Goal: Task Accomplishment & Management: Complete application form

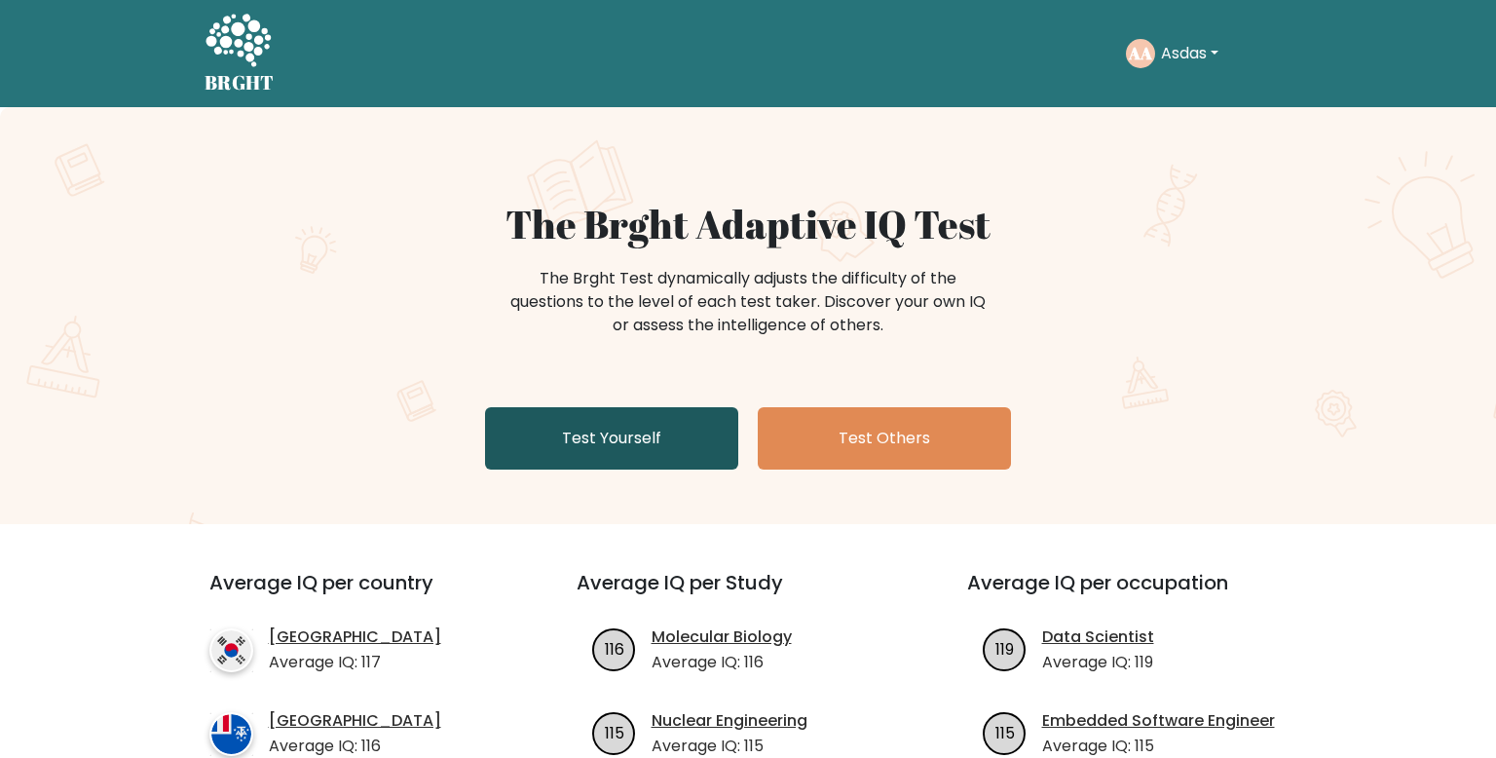
click at [666, 444] on link "Test Yourself" at bounding box center [611, 438] width 253 height 62
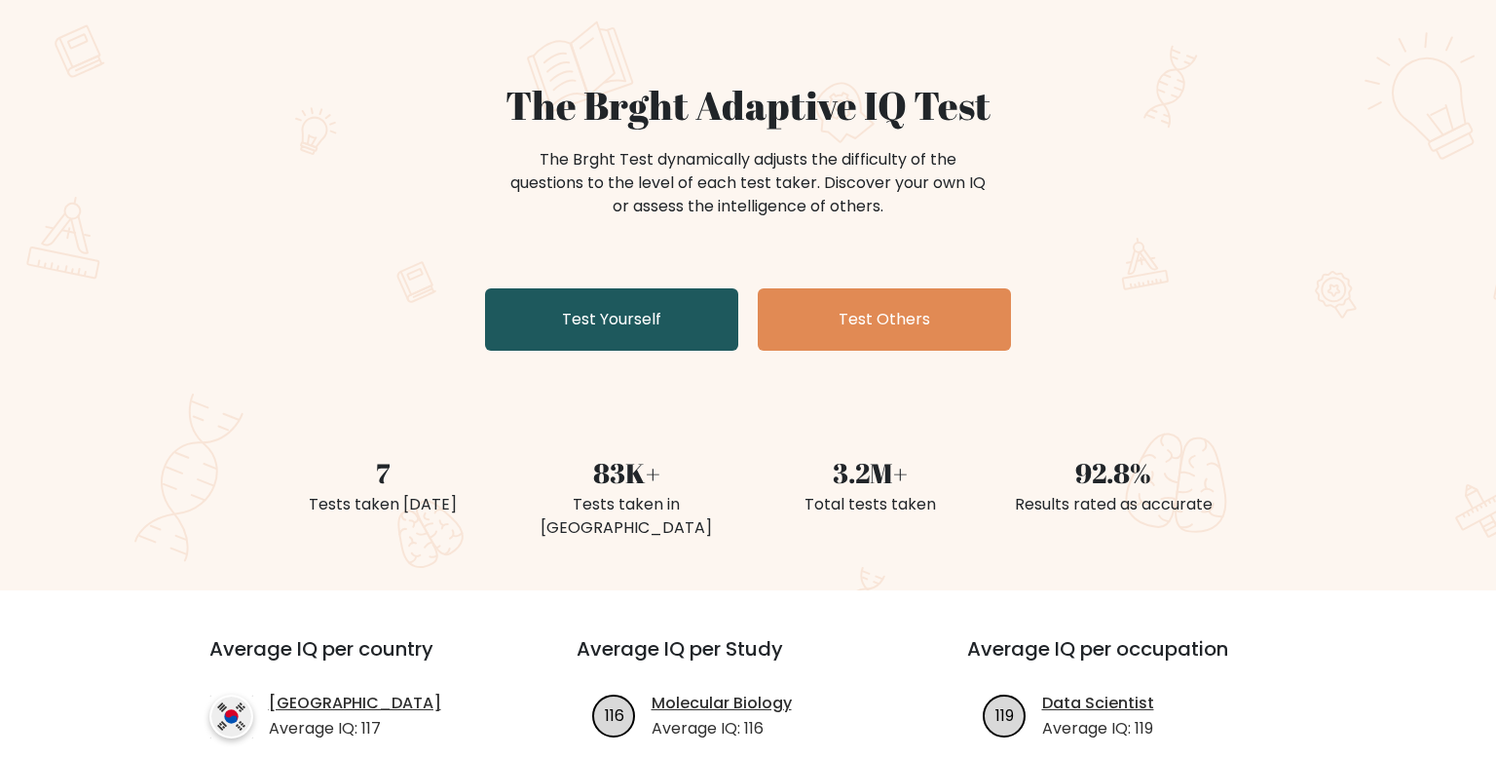
scroll to position [121, 0]
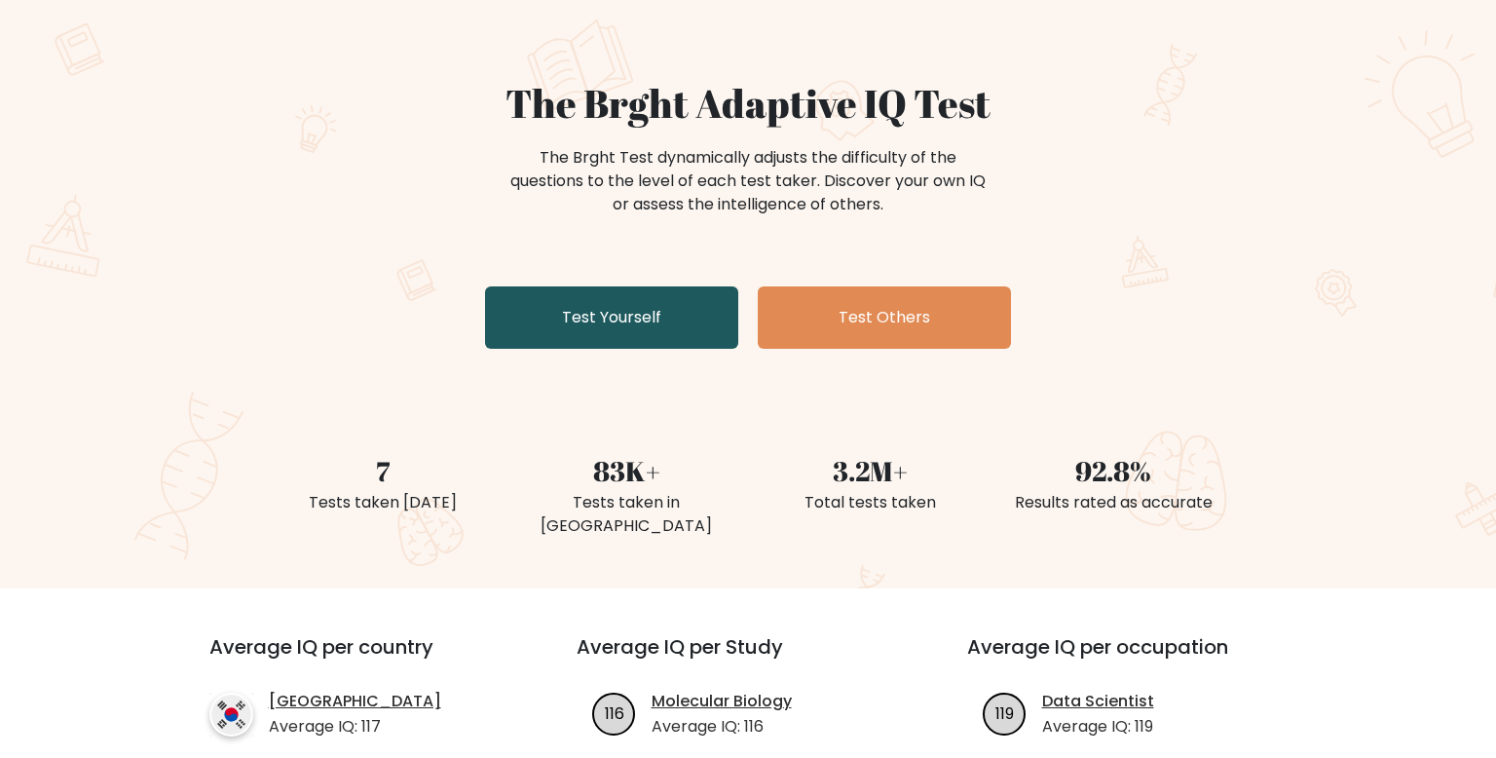
click at [693, 338] on link "Test Yourself" at bounding box center [611, 317] width 253 height 62
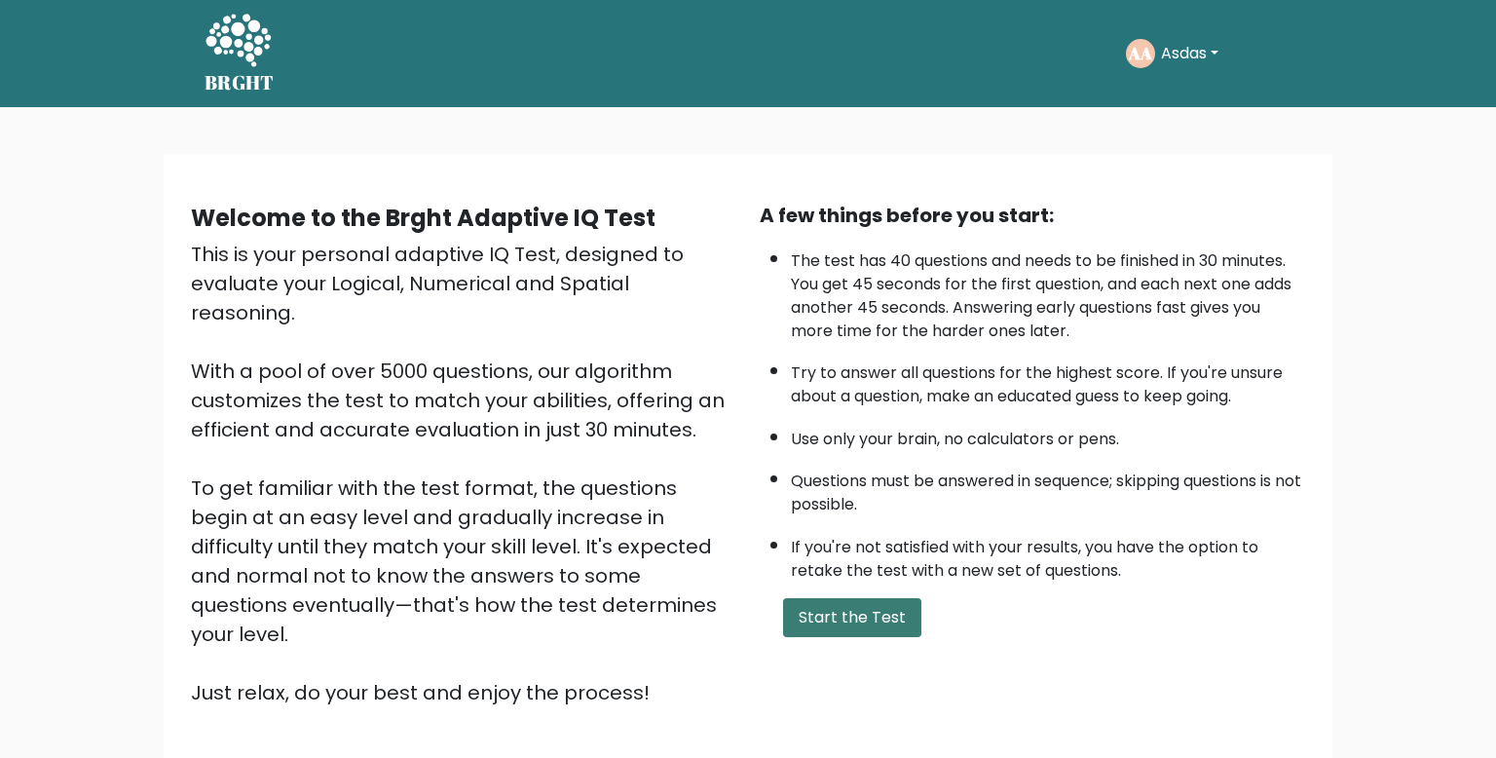
click at [824, 605] on button "Start the Test" at bounding box center [852, 617] width 138 height 39
click at [861, 481] on li "Questions must be answered in sequence; skipping questions is not possible." at bounding box center [1048, 488] width 514 height 57
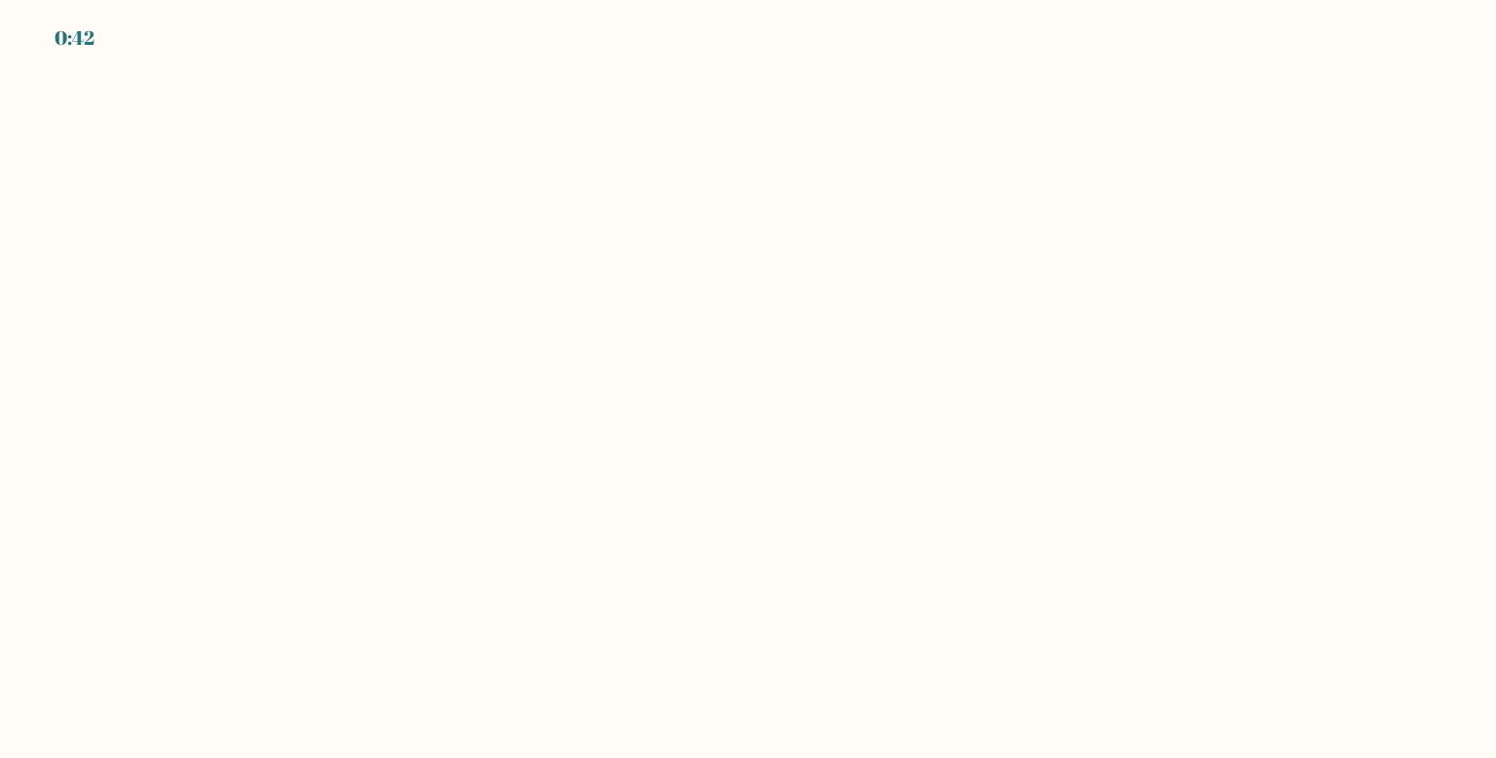
click at [862, 484] on body "0:42" at bounding box center [748, 379] width 1496 height 758
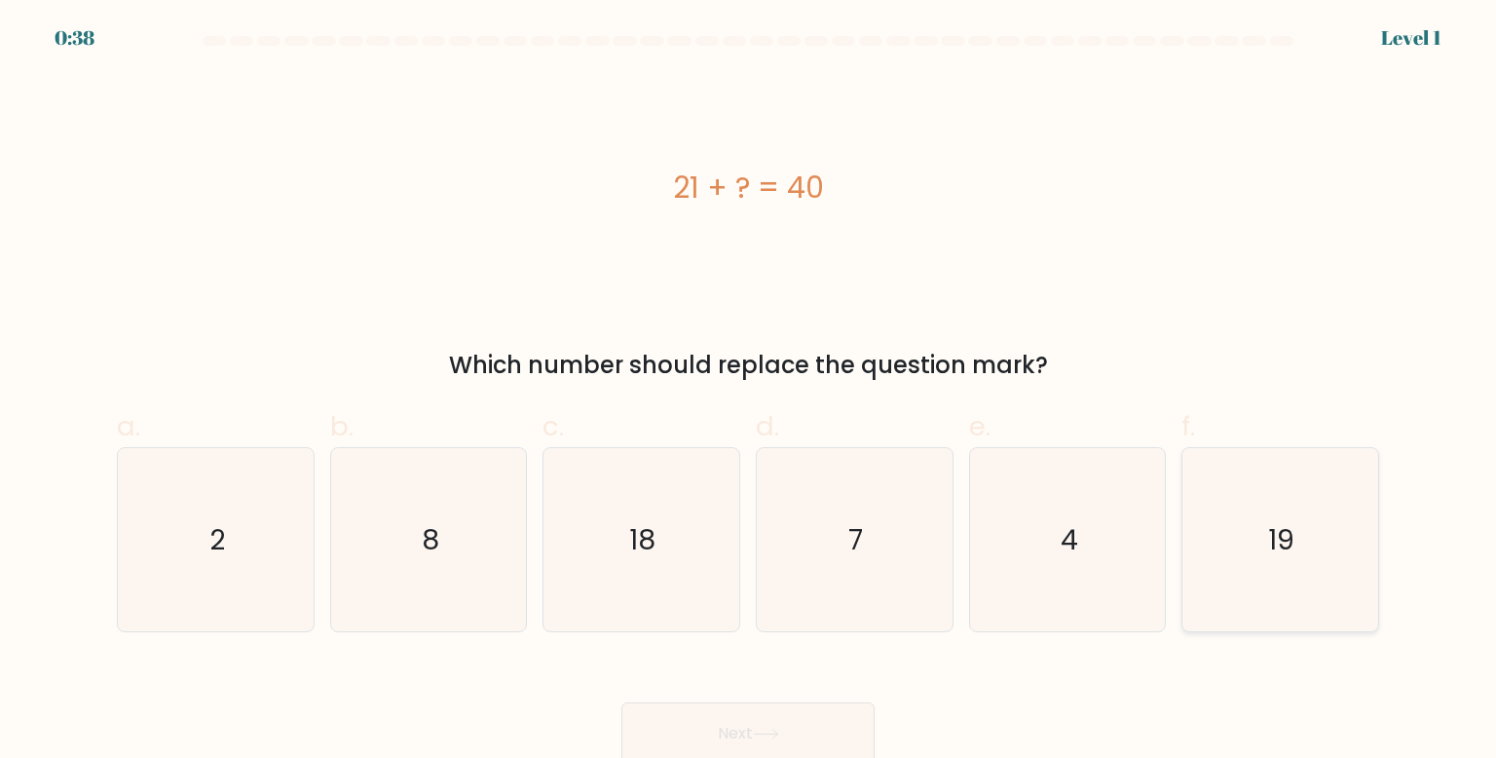
click at [1294, 503] on icon "19" at bounding box center [1279, 539] width 183 height 183
click at [749, 392] on input "f. 19" at bounding box center [748, 385] width 1 height 13
radio input "true"
click at [728, 718] on button "Next" at bounding box center [748, 733] width 253 height 62
click at [787, 722] on button "Next" at bounding box center [748, 733] width 253 height 62
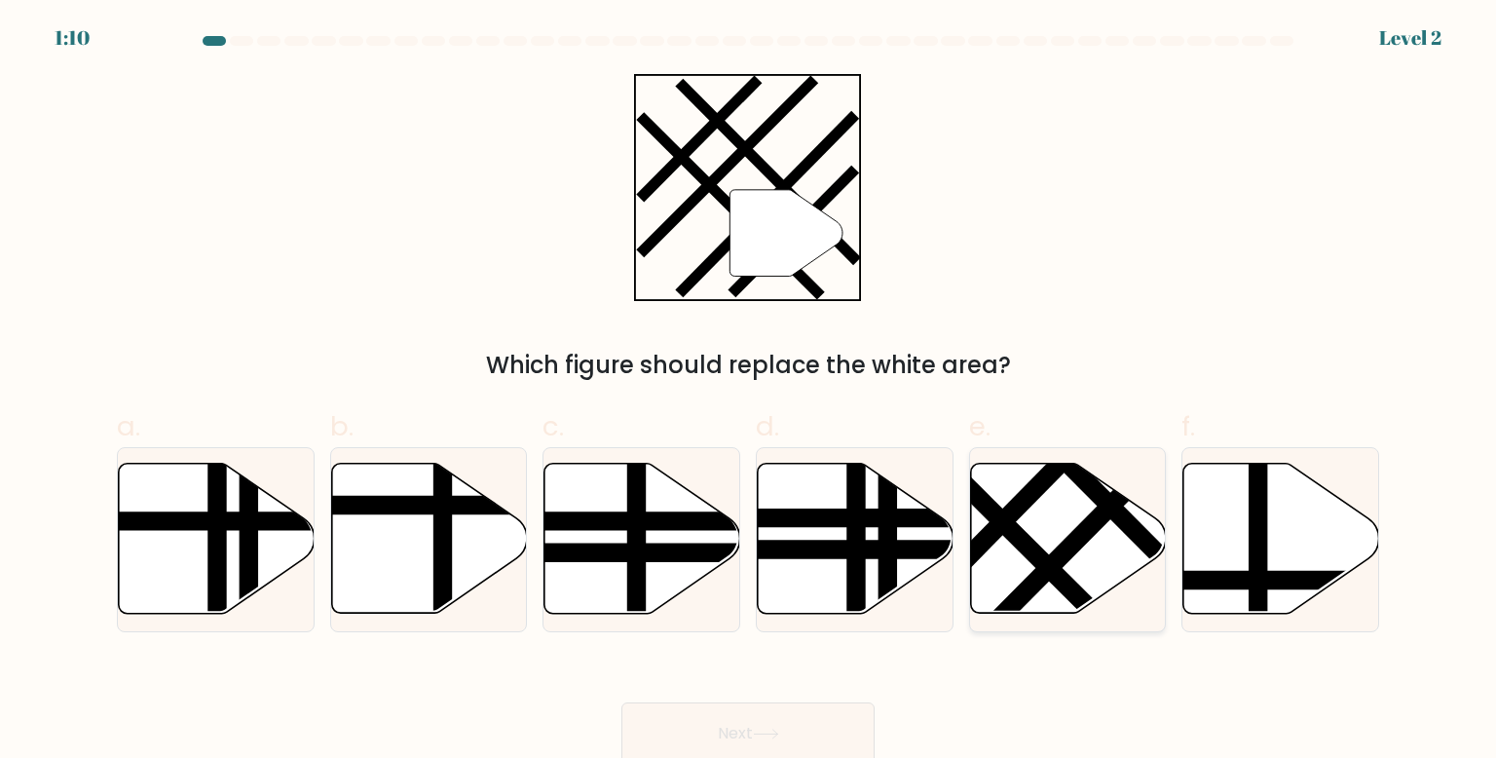
click at [1042, 542] on icon at bounding box center [1068, 539] width 196 height 150
click at [749, 392] on input "e." at bounding box center [748, 385] width 1 height 13
radio input "true"
click at [725, 711] on button "Next" at bounding box center [748, 733] width 253 height 62
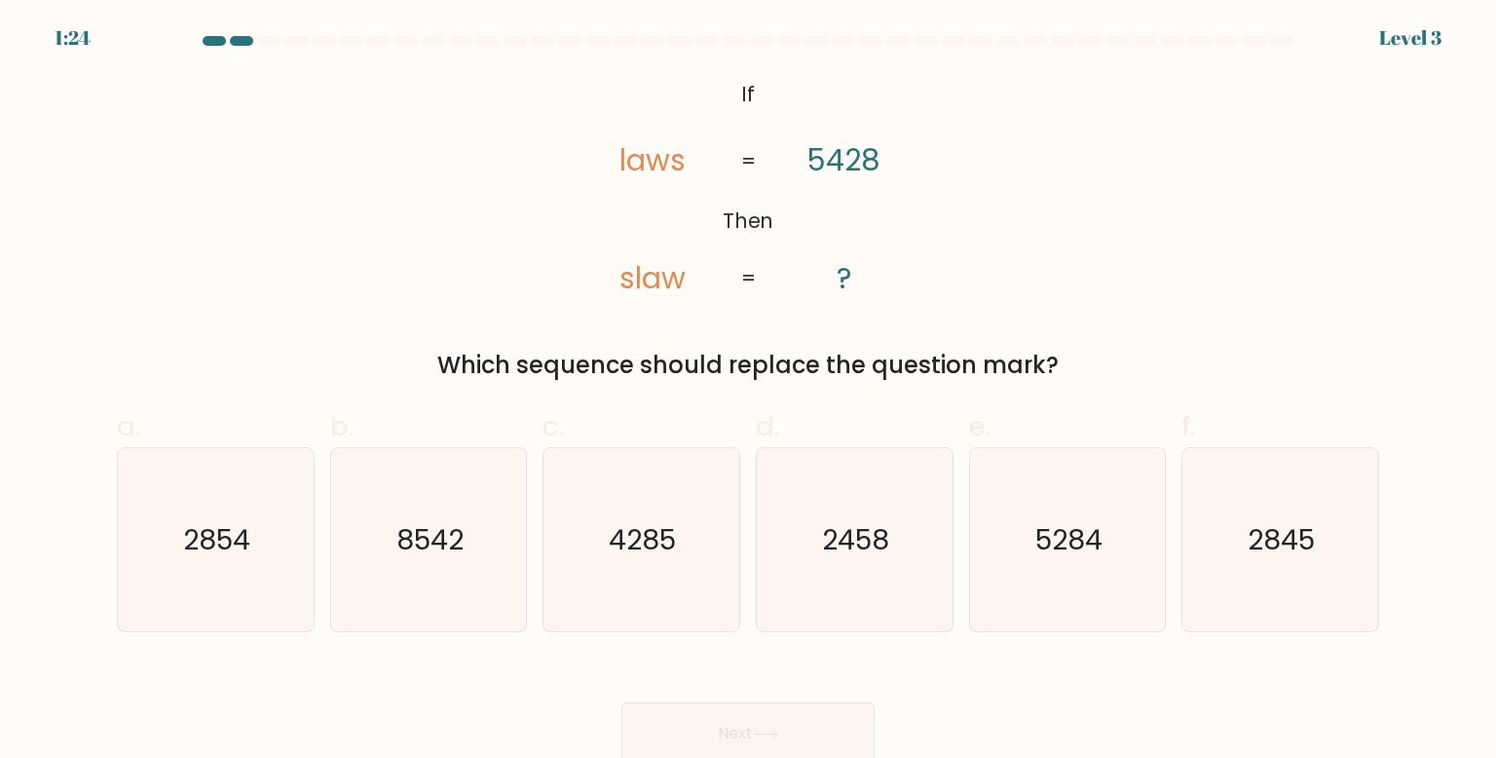
drag, startPoint x: 291, startPoint y: 654, endPoint x: 303, endPoint y: 645, distance: 14.6
click at [293, 655] on form "If ?" at bounding box center [748, 400] width 1496 height 729
click at [420, 562] on icon "8542" at bounding box center [428, 539] width 183 height 183
click at [748, 392] on input "b. 8542" at bounding box center [748, 385] width 1 height 13
radio input "true"
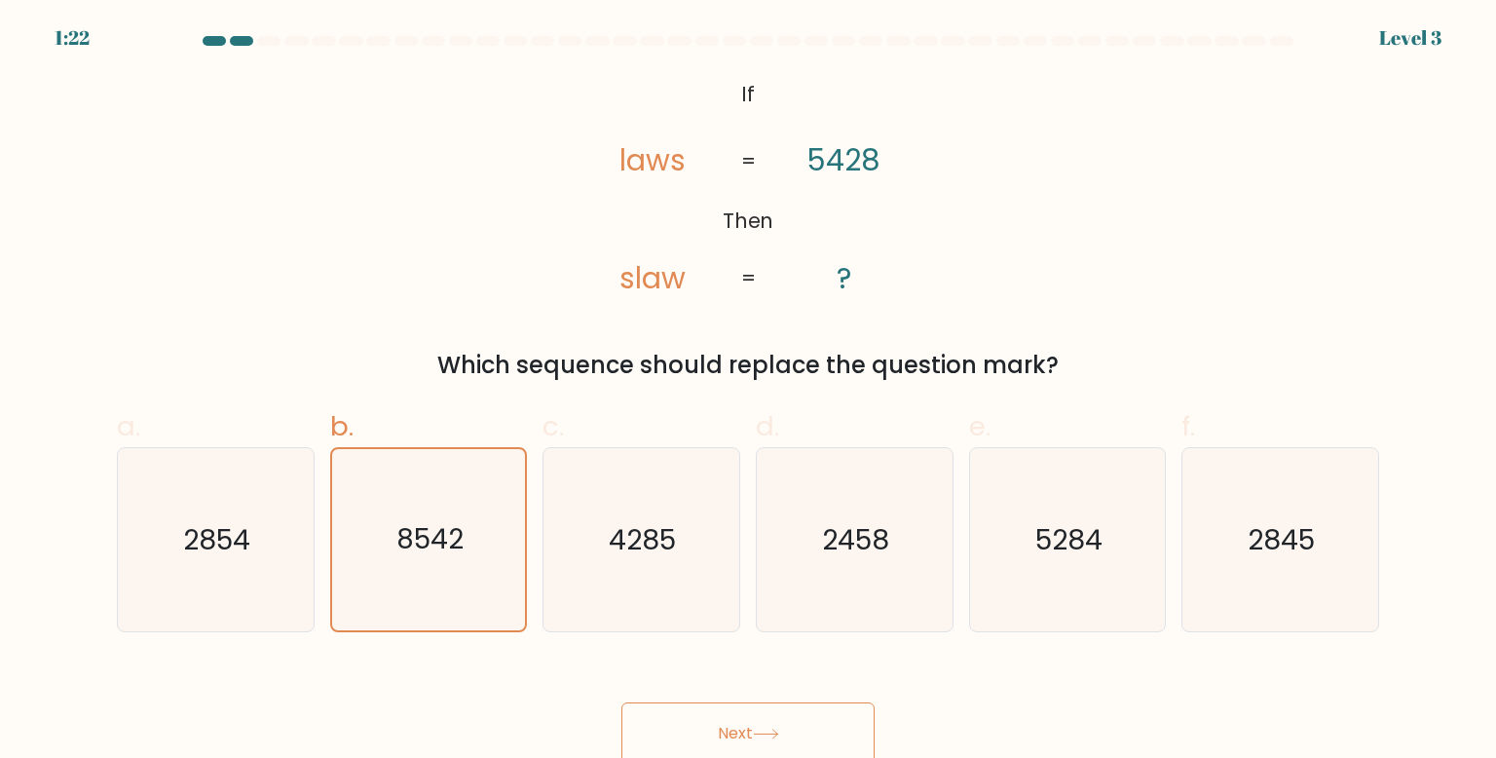
click at [729, 740] on button "Next" at bounding box center [748, 733] width 253 height 62
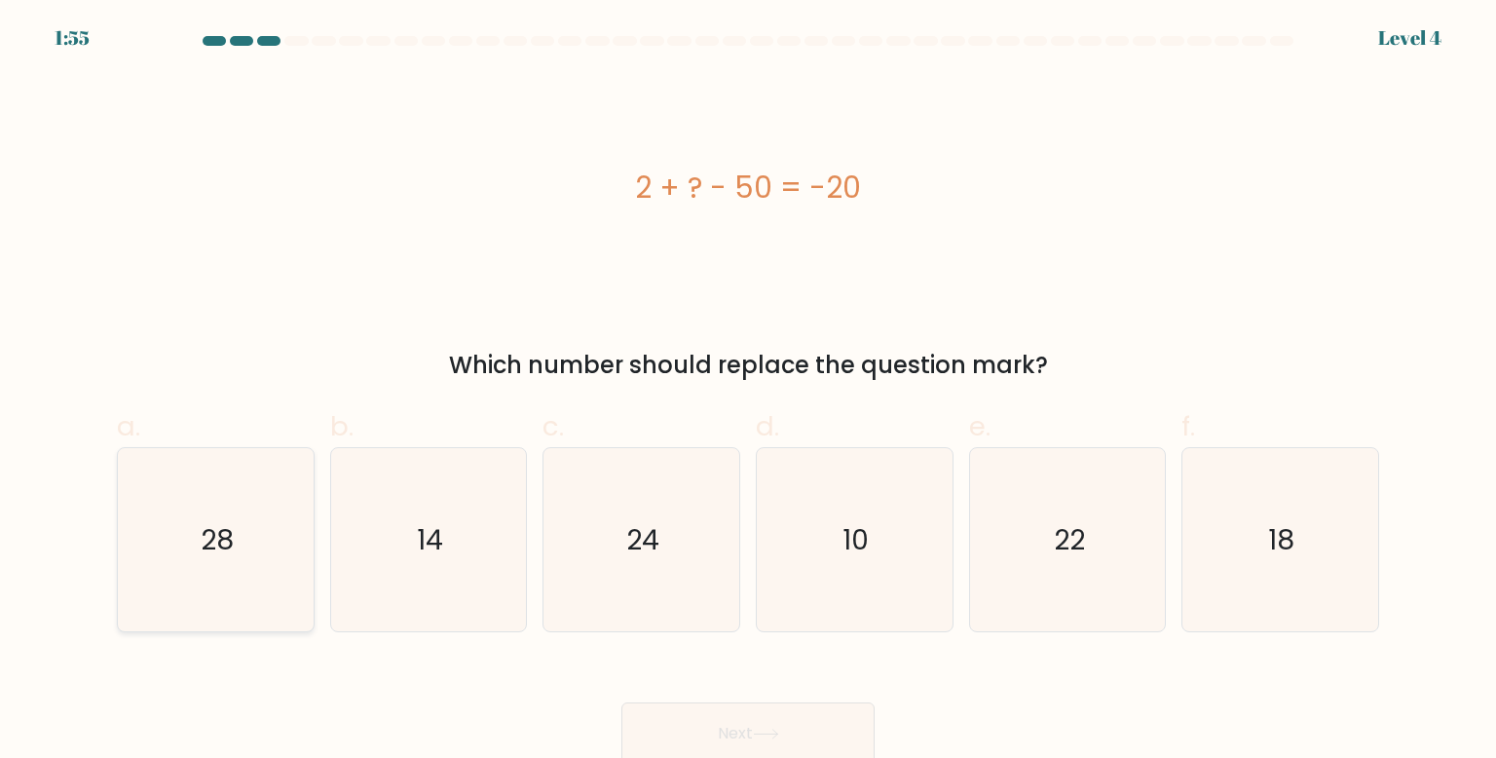
click at [184, 563] on icon "28" at bounding box center [215, 539] width 183 height 183
click at [748, 392] on input "a. 28" at bounding box center [748, 385] width 1 height 13
radio input "true"
click at [870, 751] on button "Next" at bounding box center [748, 733] width 253 height 62
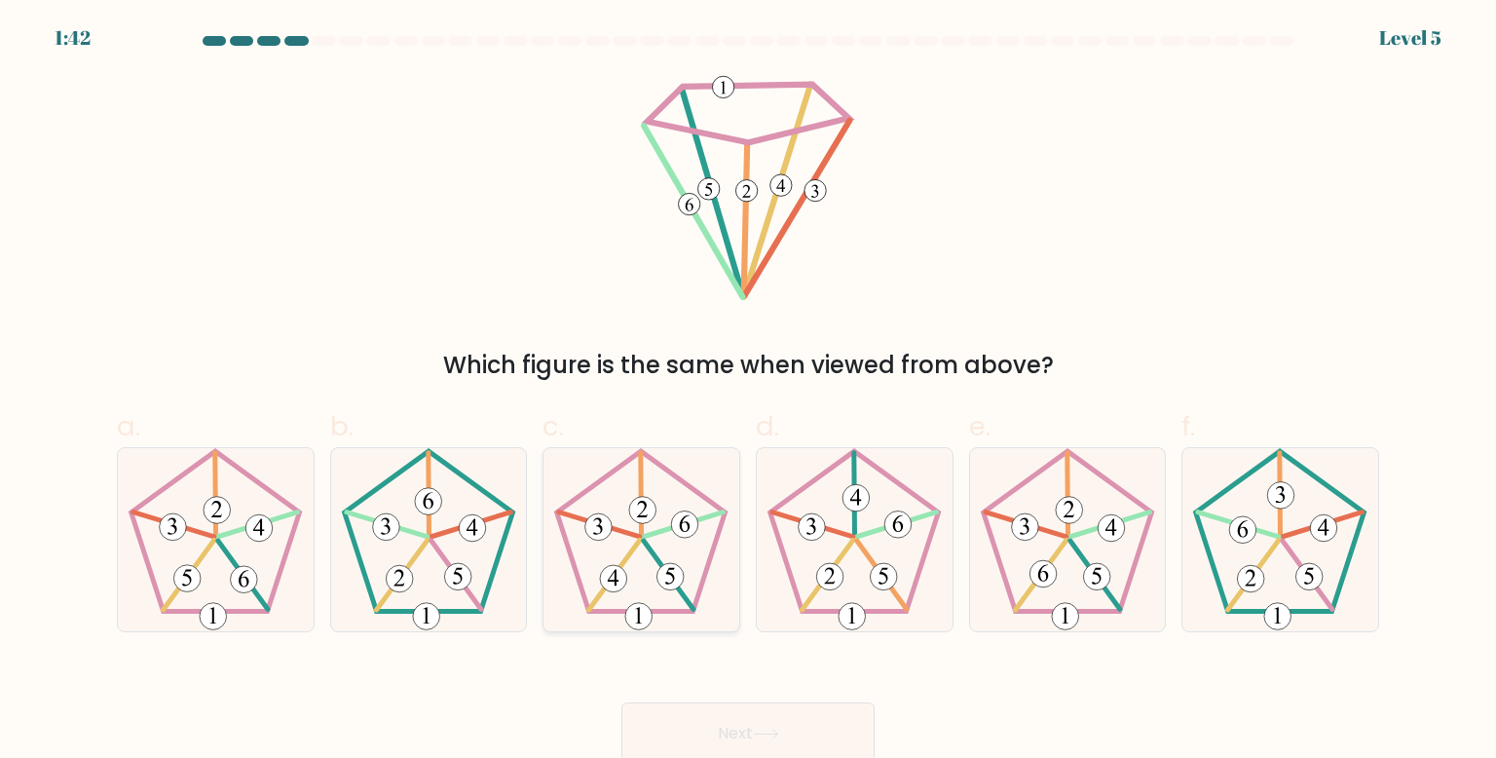
click at [669, 574] on icon at bounding box center [671, 576] width 10 height 17
click at [748, 392] on input "c." at bounding box center [748, 385] width 1 height 13
radio input "true"
click at [741, 731] on button "Next" at bounding box center [748, 733] width 253 height 62
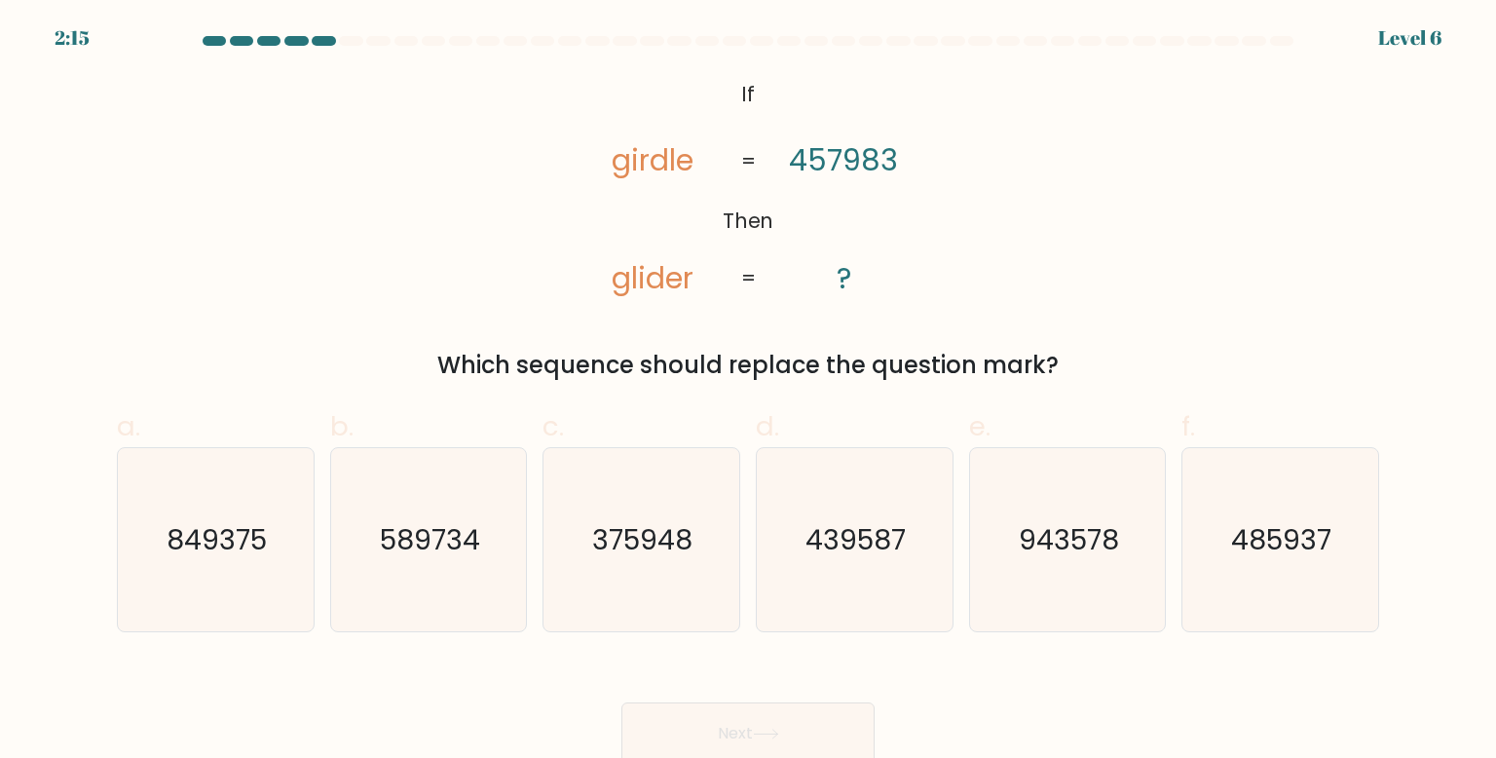
drag, startPoint x: 903, startPoint y: 489, endPoint x: 1090, endPoint y: 281, distance: 280.1
click at [998, 357] on form "If ?" at bounding box center [748, 400] width 1496 height 729
click at [1100, 271] on div "@import url('https://fonts.googleapis.com/css?family=Abril+Fatface:400,100,100i…" at bounding box center [748, 228] width 1286 height 309
click at [1086, 282] on div "@import url('https://fonts.googleapis.com/css?family=Abril+Fatface:400,100,100i…" at bounding box center [748, 228] width 1286 height 309
drag, startPoint x: 1069, startPoint y: 325, endPoint x: 1088, endPoint y: 316, distance: 21.8
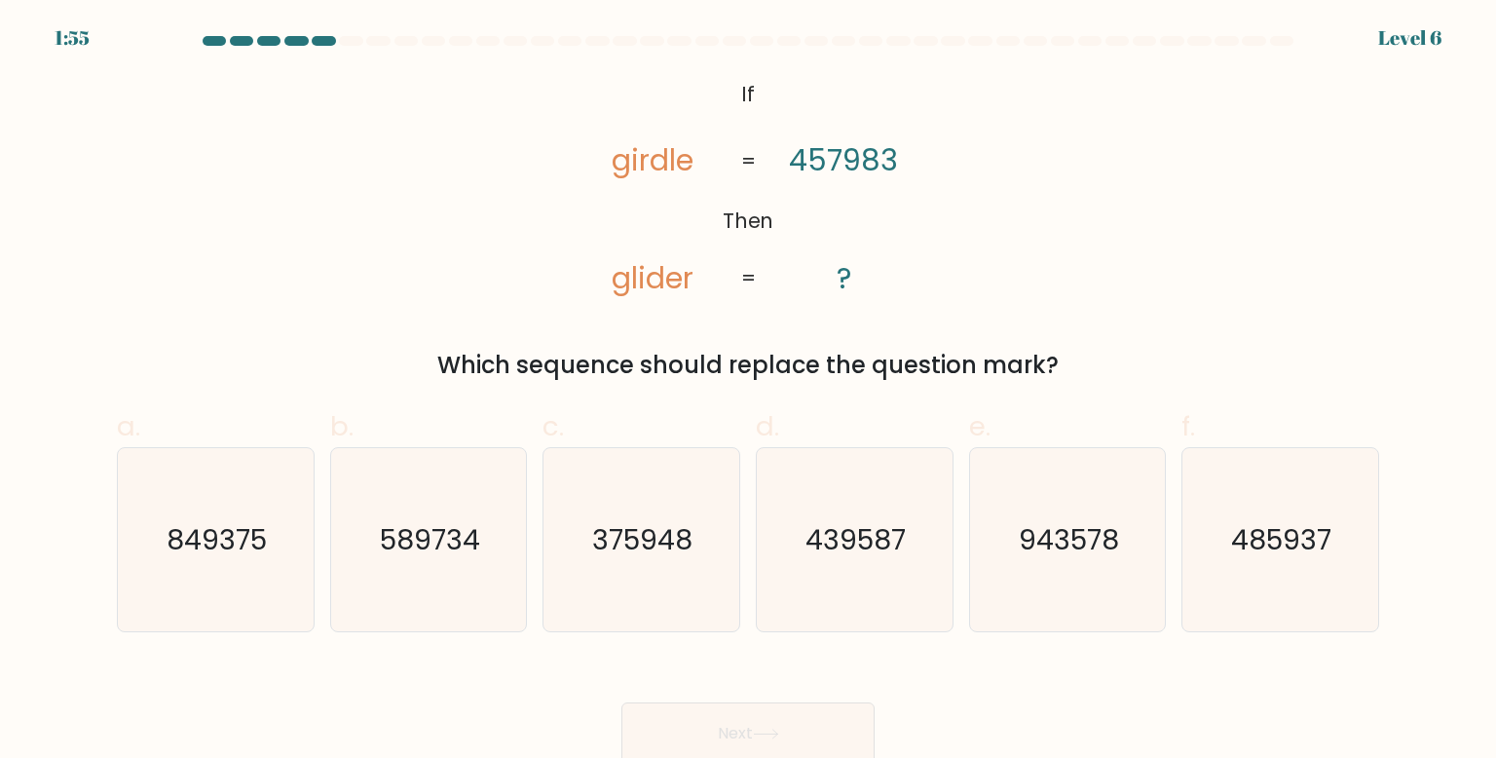
click at [1084, 316] on div "@import url('https://fonts.googleapis.com/css?family=Abril+Fatface:400,100,100i…" at bounding box center [748, 228] width 1286 height 309
